Goal: Task Accomplishment & Management: Complete application form

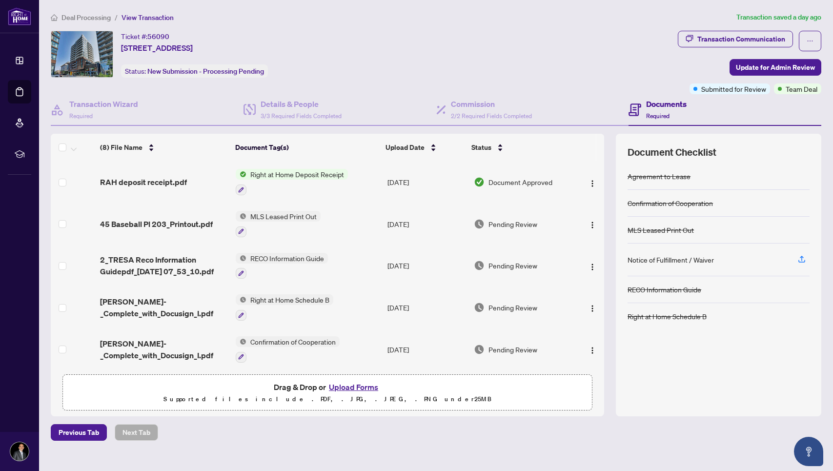
click at [90, 20] on span "Deal Processing" at bounding box center [85, 17] width 49 height 9
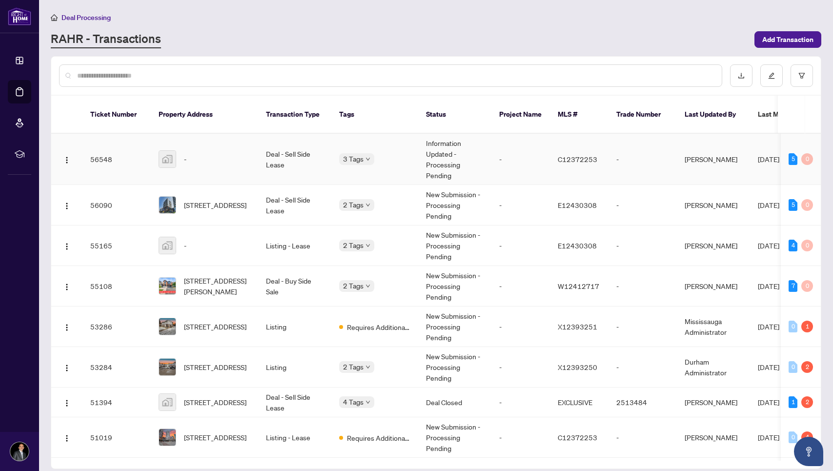
click at [306, 148] on td "Deal - Sell Side Lease" at bounding box center [294, 159] width 73 height 51
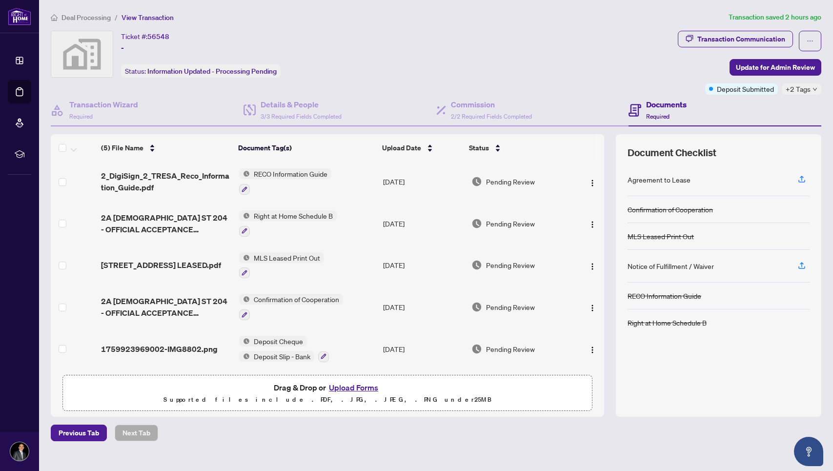
scroll to position [5, 0]
click at [800, 177] on icon "button" at bounding box center [801, 179] width 9 height 9
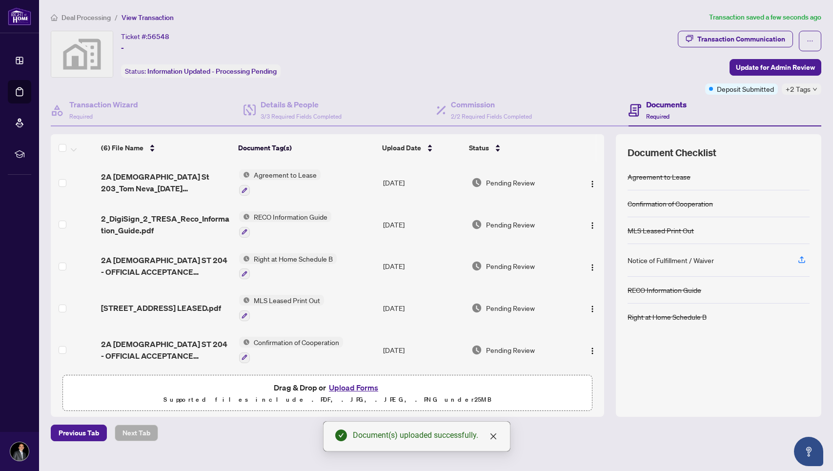
scroll to position [0, 0]
click at [795, 67] on span "Update for Admin Review" at bounding box center [775, 68] width 79 height 16
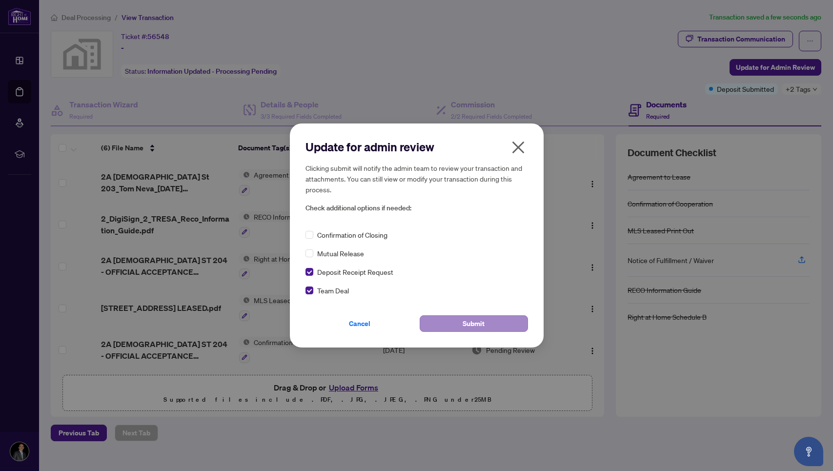
click at [436, 318] on button "Submit" at bounding box center [474, 323] width 108 height 17
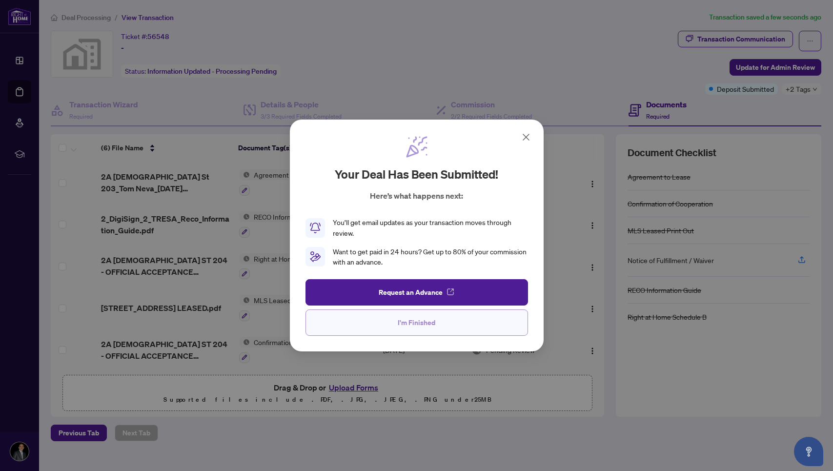
click at [352, 318] on button "I'm Finished" at bounding box center [416, 322] width 223 height 26
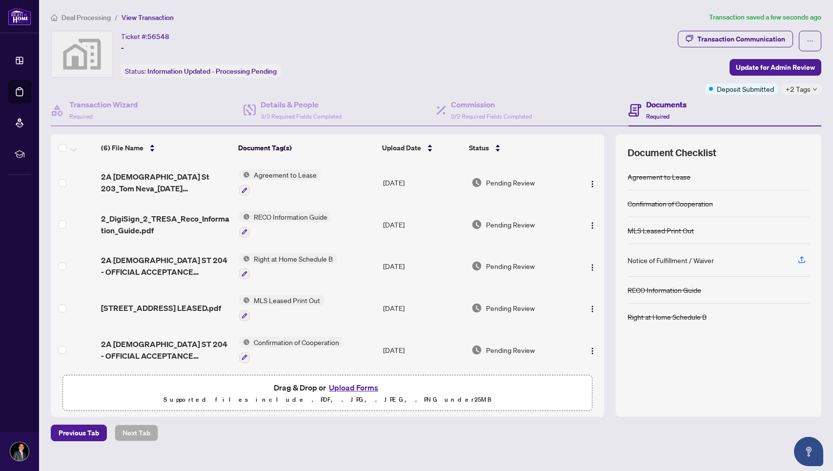
click at [411, 56] on div "Ticket #: 56548 - Status: Information Updated - Processing Pending" at bounding box center [362, 54] width 623 height 47
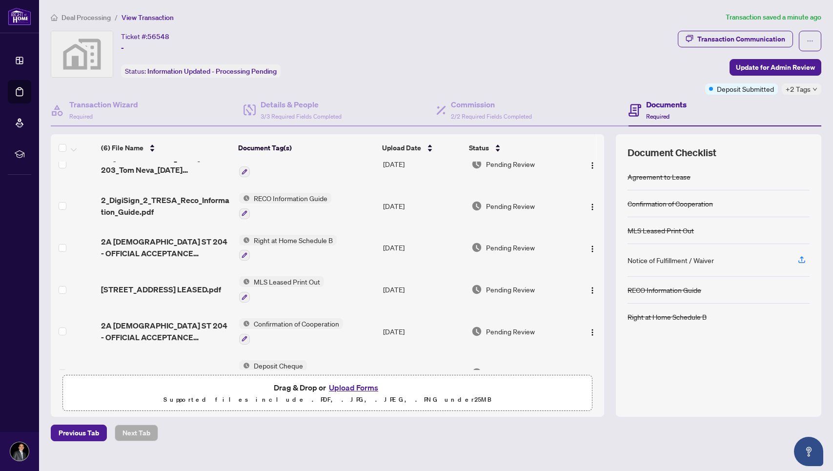
scroll to position [18, 0]
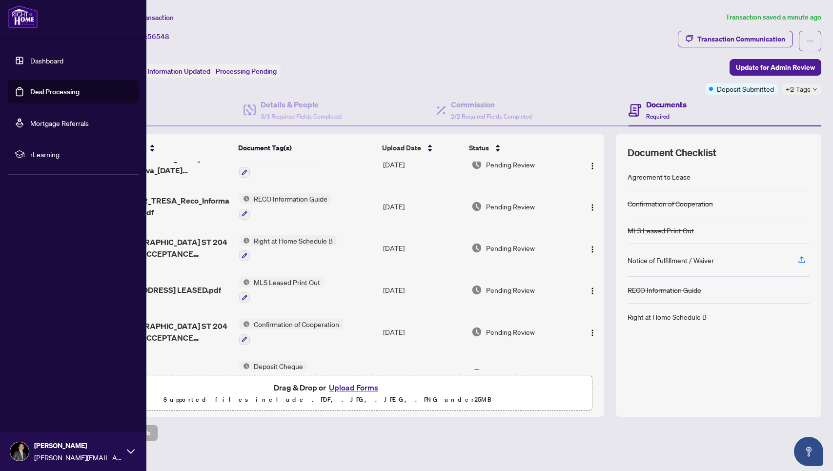
click at [57, 56] on link "Dashboard" at bounding box center [46, 60] width 33 height 9
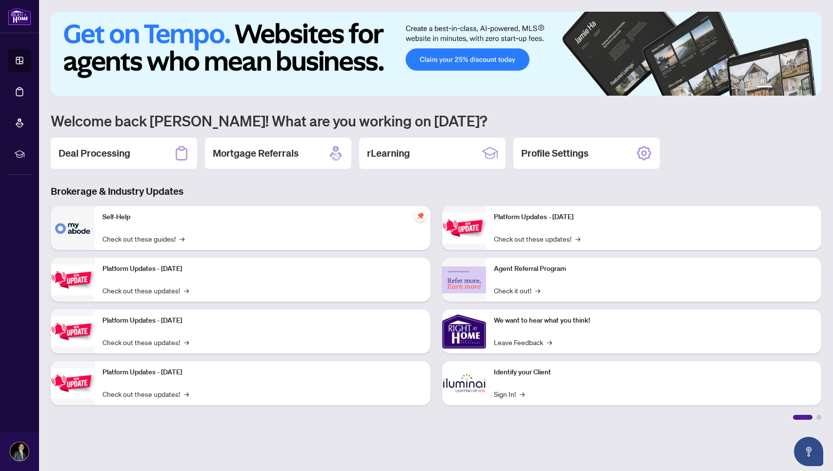
click at [304, 39] on img at bounding box center [436, 54] width 771 height 84
